Goal: Task Accomplishment & Management: Use online tool/utility

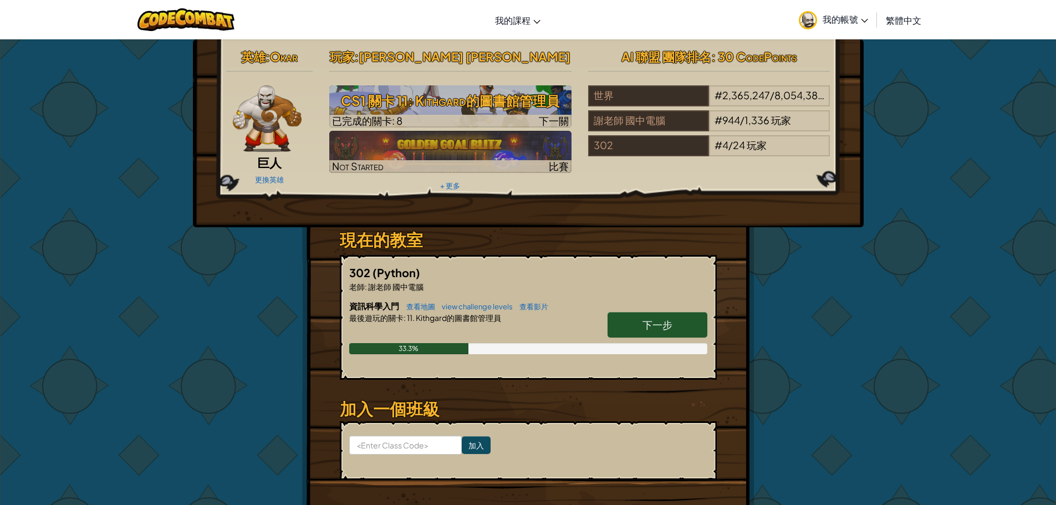
click at [632, 321] on link "下一步" at bounding box center [658, 324] width 100 height 25
select select "zh-HANT"
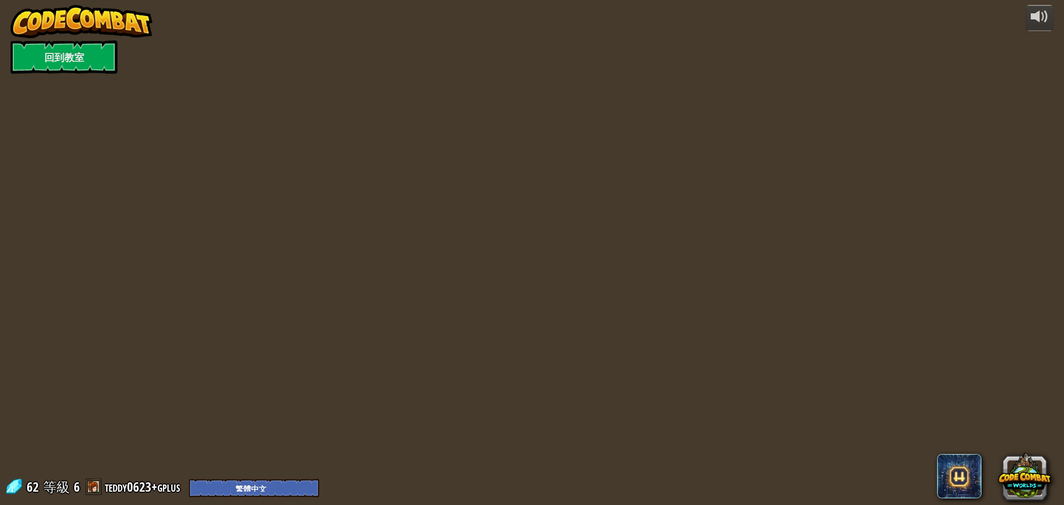
select select "zh-HANT"
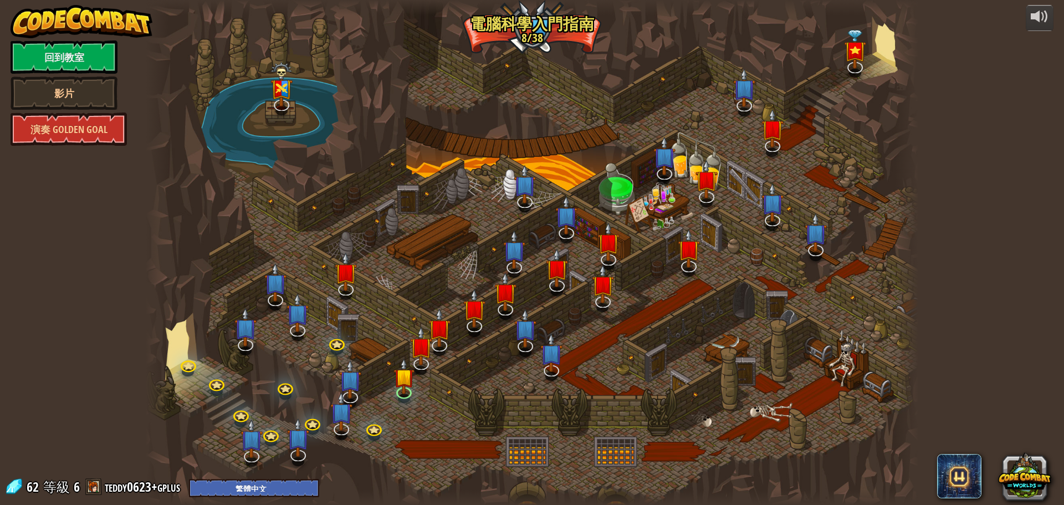
select select "zh-HANT"
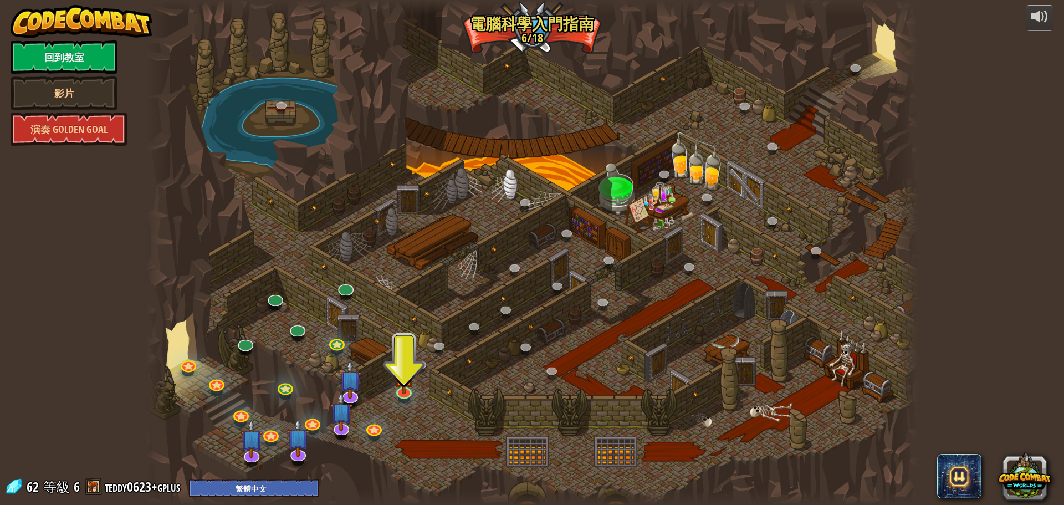
click at [392, 383] on div at bounding box center [532, 252] width 773 height 505
click at [389, 391] on div at bounding box center [532, 252] width 773 height 505
click at [395, 388] on img at bounding box center [404, 367] width 21 height 47
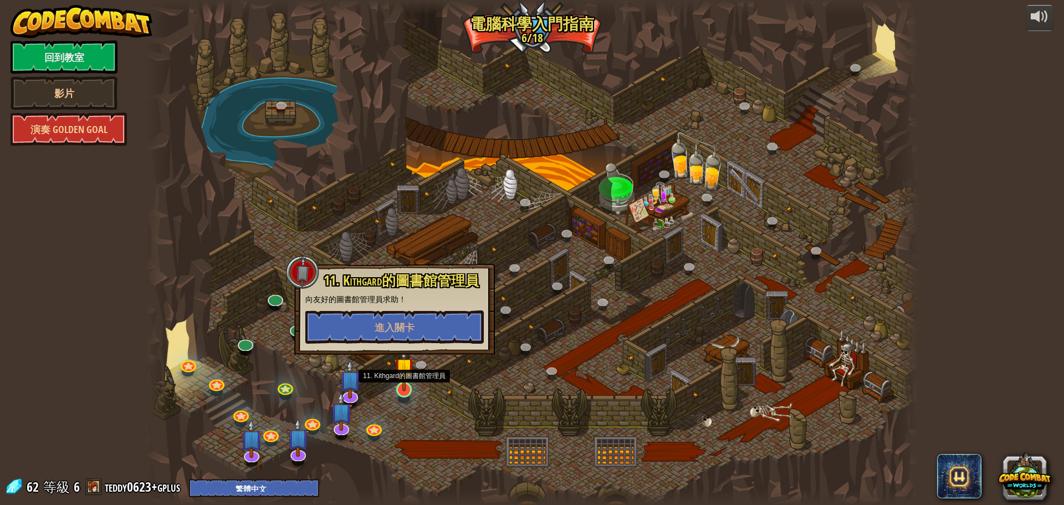
click at [395, 388] on img at bounding box center [404, 367] width 21 height 47
click at [422, 340] on button "進入關卡" at bounding box center [394, 326] width 178 height 33
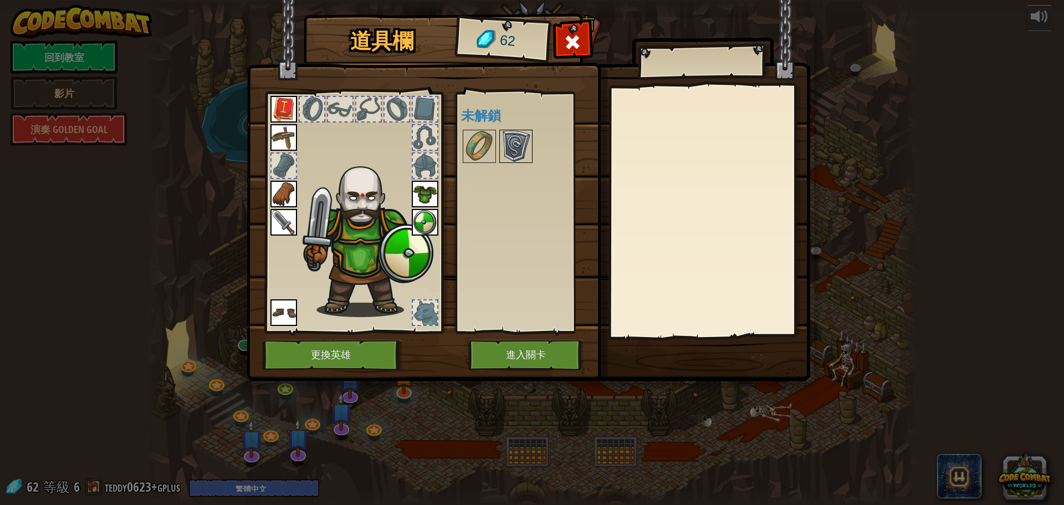
click at [513, 147] on img at bounding box center [516, 146] width 31 height 31
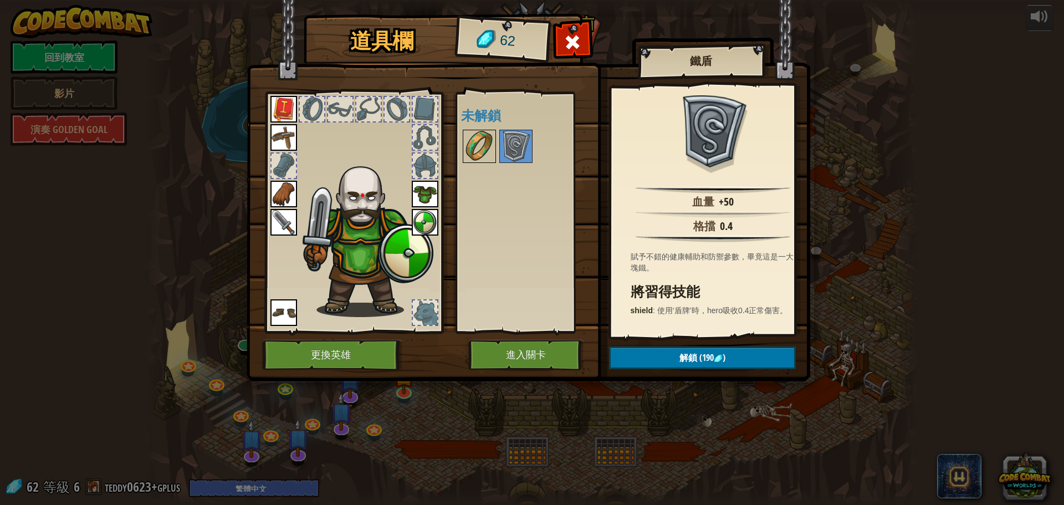
click at [477, 142] on img at bounding box center [479, 146] width 31 height 31
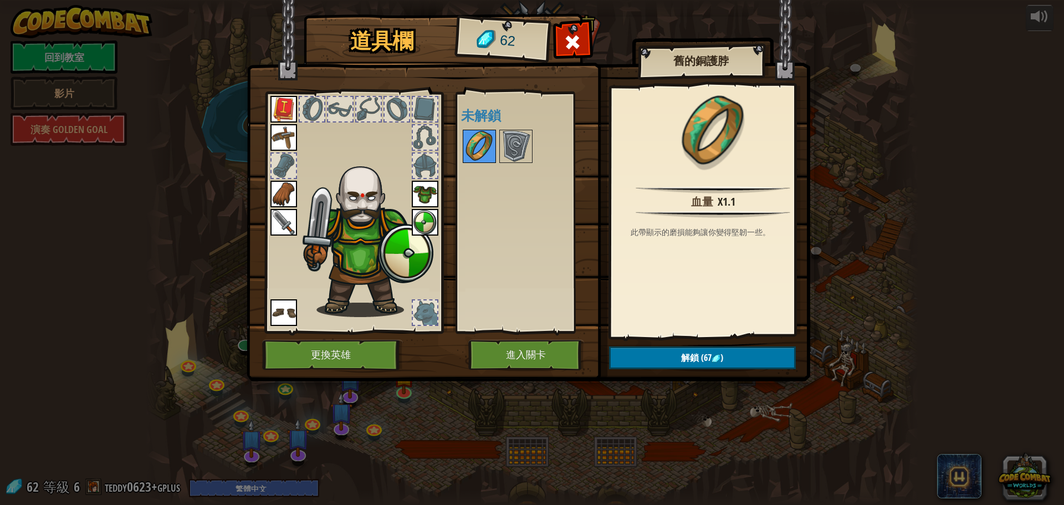
click at [495, 143] on div at bounding box center [479, 146] width 33 height 33
click at [509, 146] on img at bounding box center [516, 146] width 31 height 31
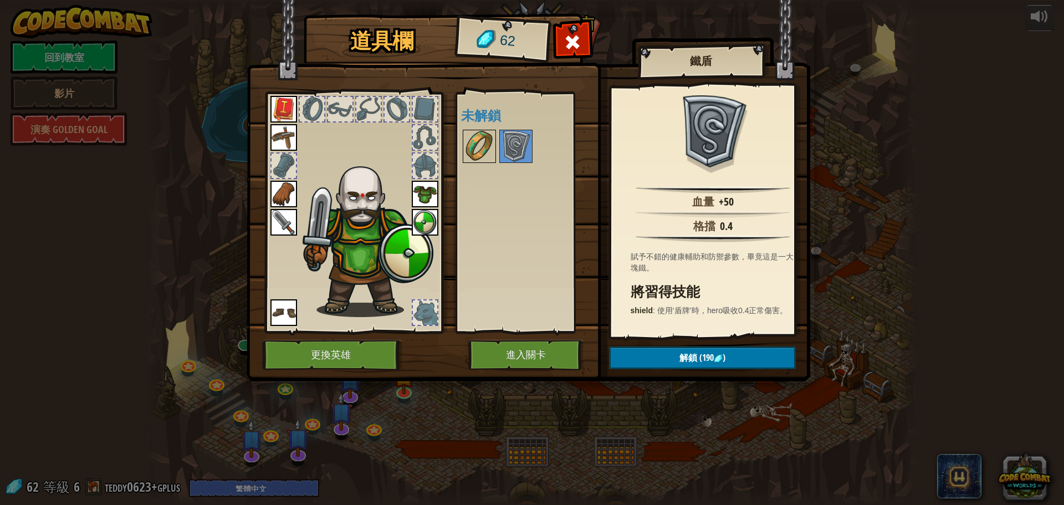
click at [490, 142] on img at bounding box center [479, 146] width 31 height 31
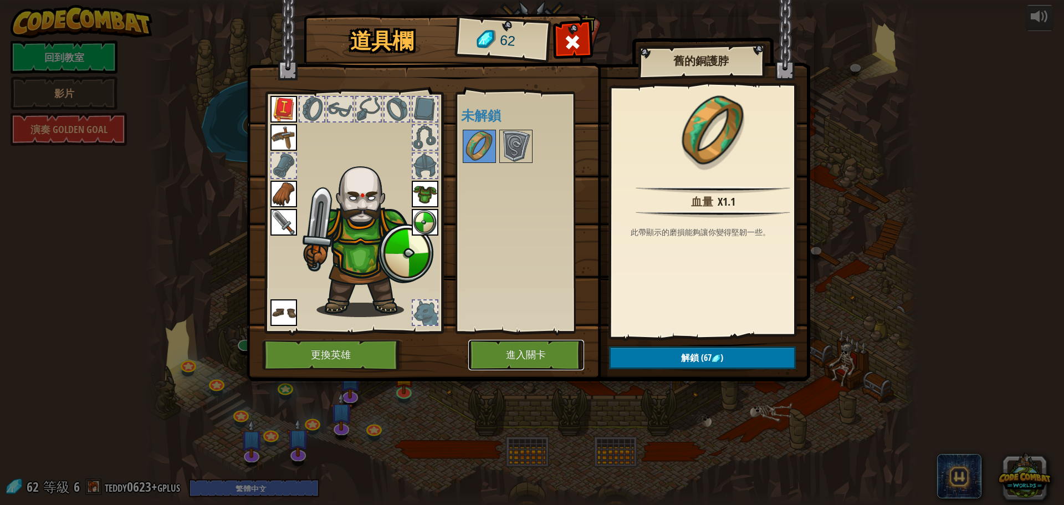
click at [566, 356] on button "進入關卡" at bounding box center [526, 355] width 116 height 30
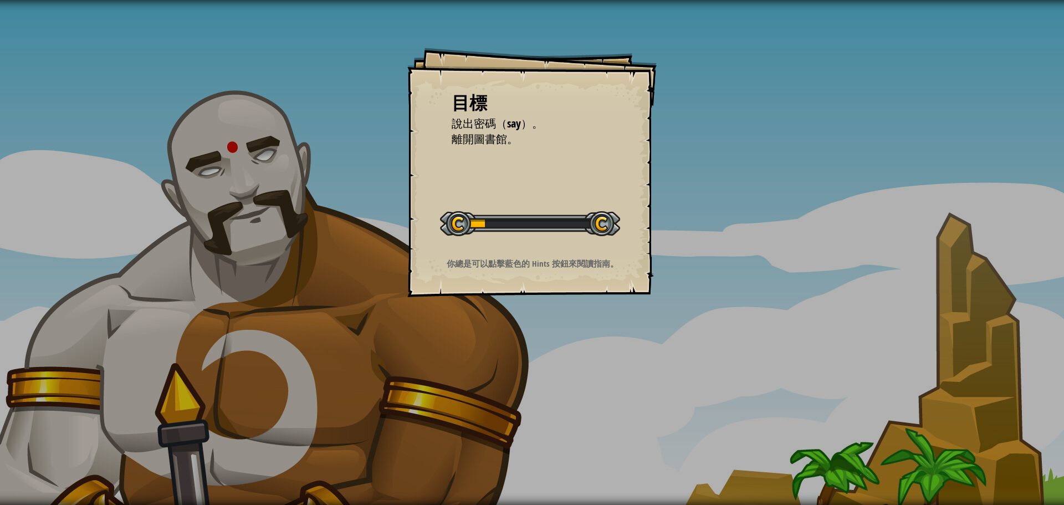
click at [563, 343] on div "目標 說出密碼（say）。 離開圖書館。 開始戰役 從伺服器載入失敗 您將需要訂閱來開啟這關。 訂閱 您需要加入一個課程來遊玩此關卡。 回到我的課程 詢問您的…" at bounding box center [532, 252] width 1064 height 505
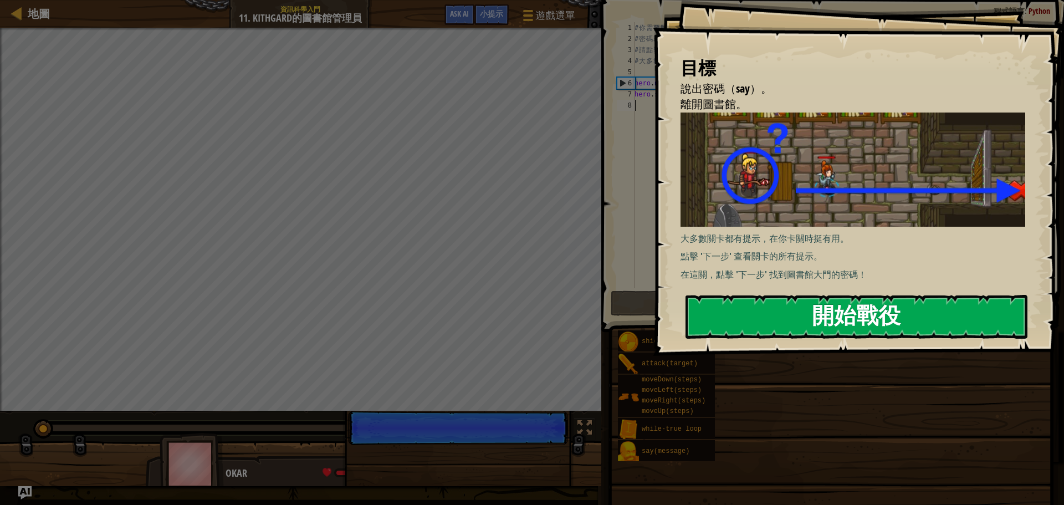
click at [737, 326] on button "開始戰役" at bounding box center [857, 317] width 342 height 44
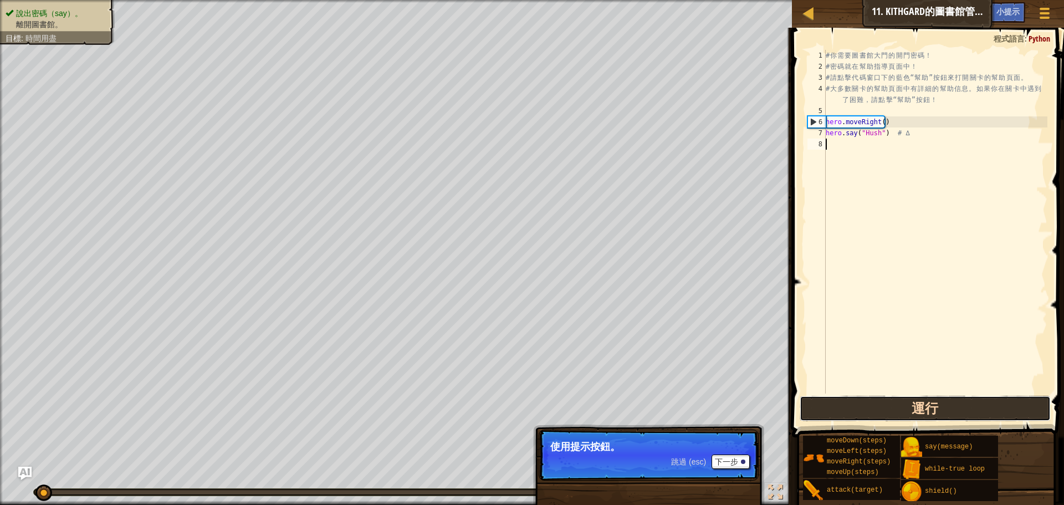
click at [876, 409] on button "運行" at bounding box center [925, 408] width 251 height 25
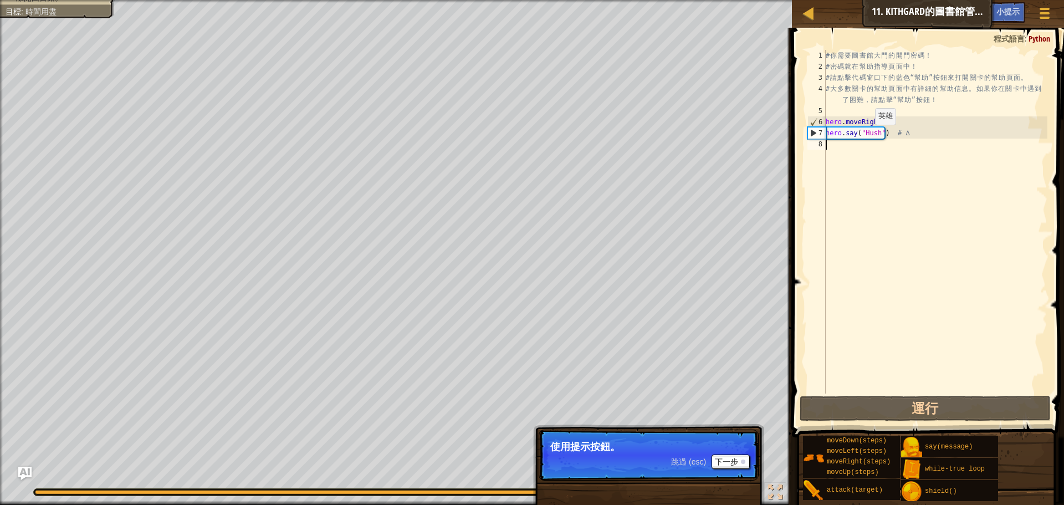
type textarea "ㄘ"
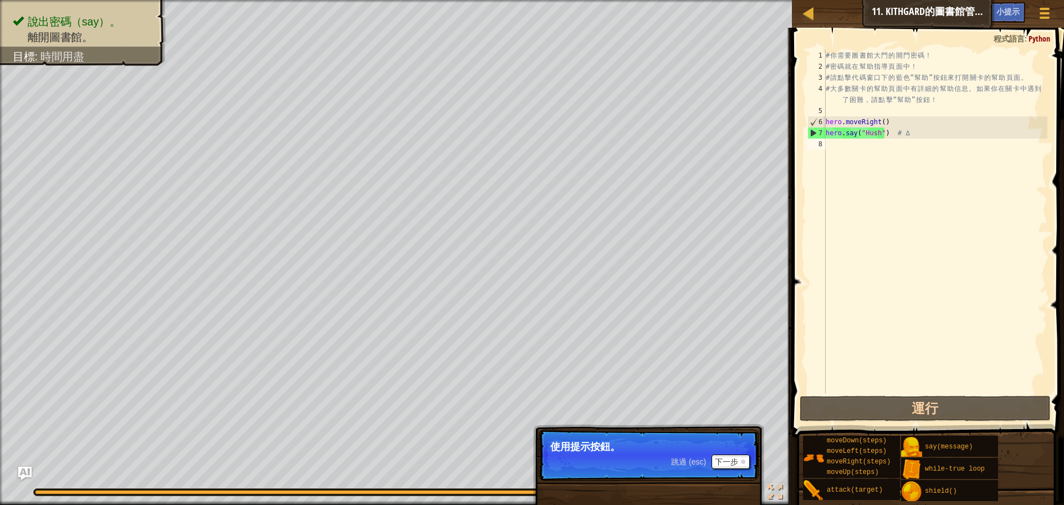
scroll to position [5, 0]
type textarea "H"
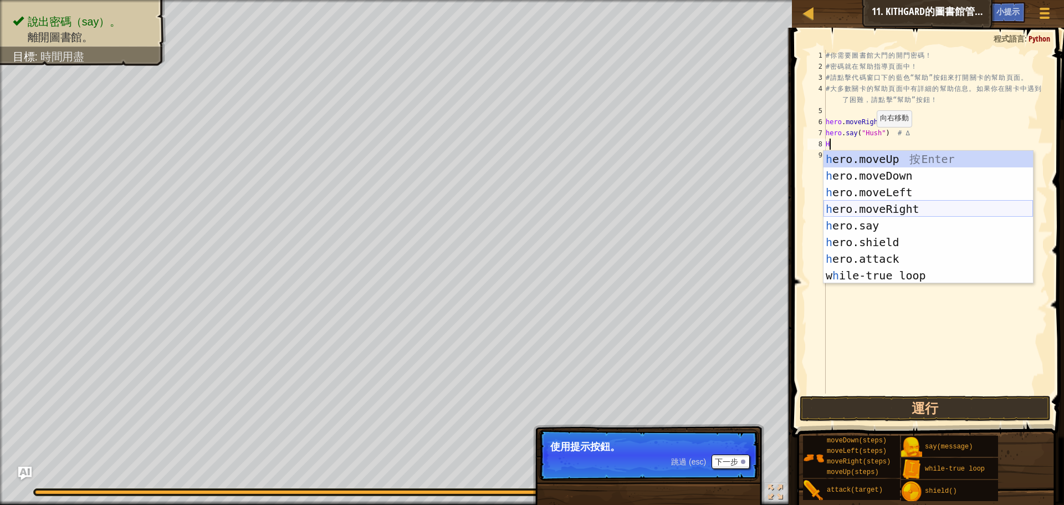
click at [887, 211] on div "h ero.moveUp 按 Enter h ero.moveDown 按 Enter h ero.moveLeft 按 Enter h ero.moveRi…" at bounding box center [929, 234] width 210 height 166
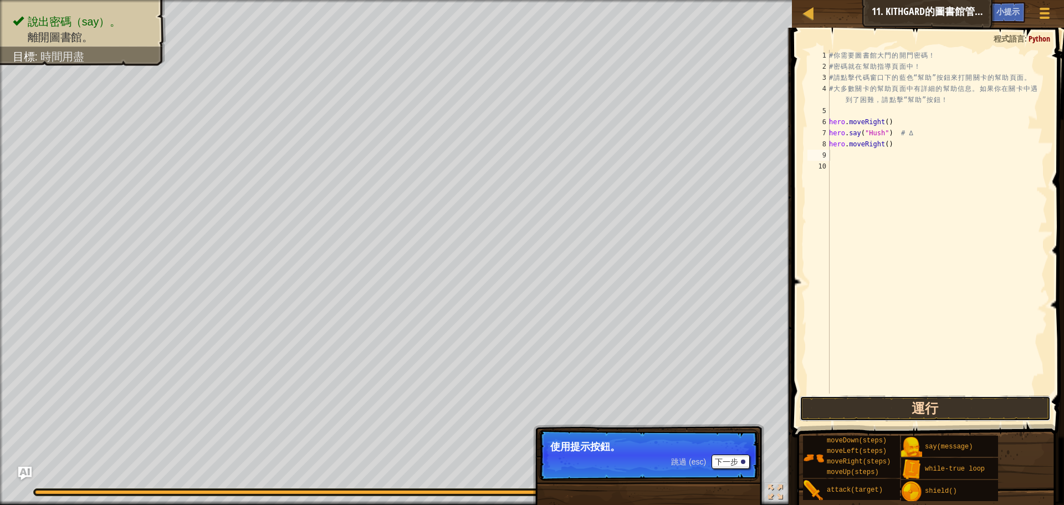
click at [916, 415] on button "運行" at bounding box center [925, 408] width 251 height 25
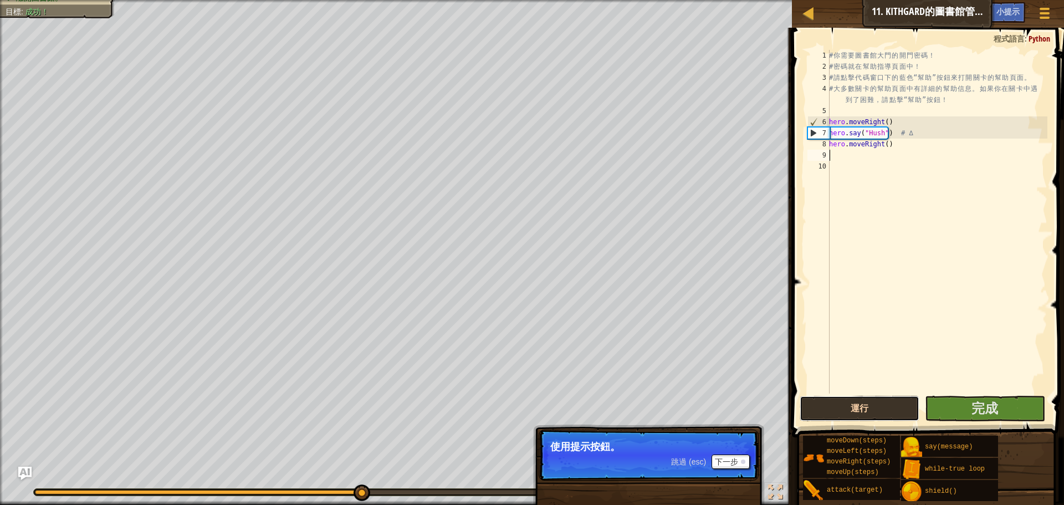
click at [916, 415] on button "運行" at bounding box center [860, 408] width 120 height 25
click at [939, 411] on button "完成" at bounding box center [985, 408] width 120 height 25
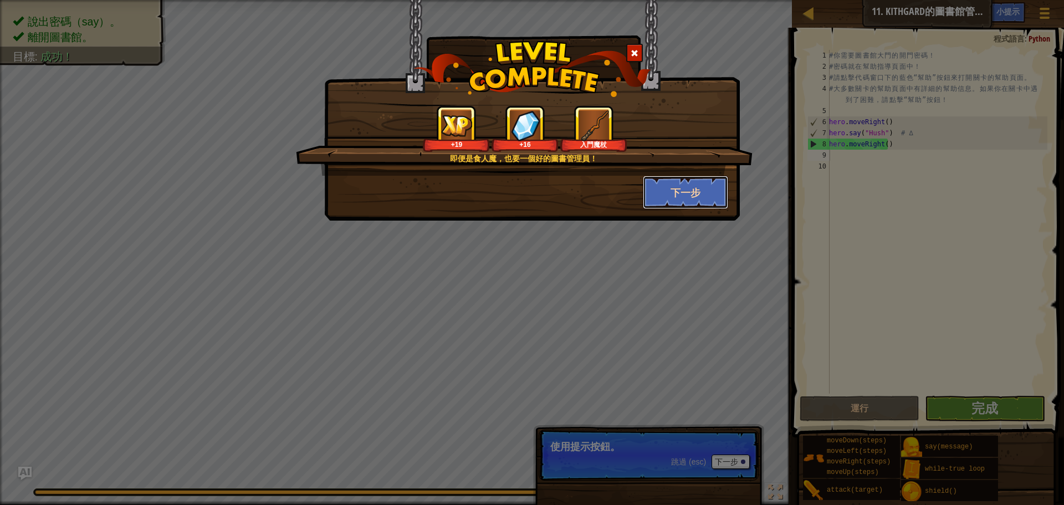
click at [676, 192] on button "下一步" at bounding box center [686, 192] width 86 height 33
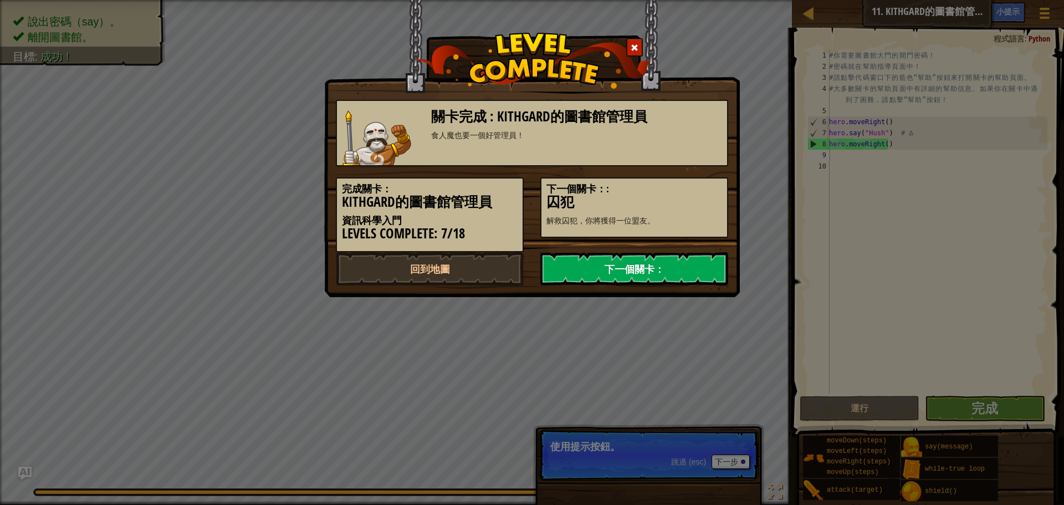
click at [656, 266] on link "下一個關卡：" at bounding box center [634, 268] width 188 height 33
